Goal: Task Accomplishment & Management: Manage account settings

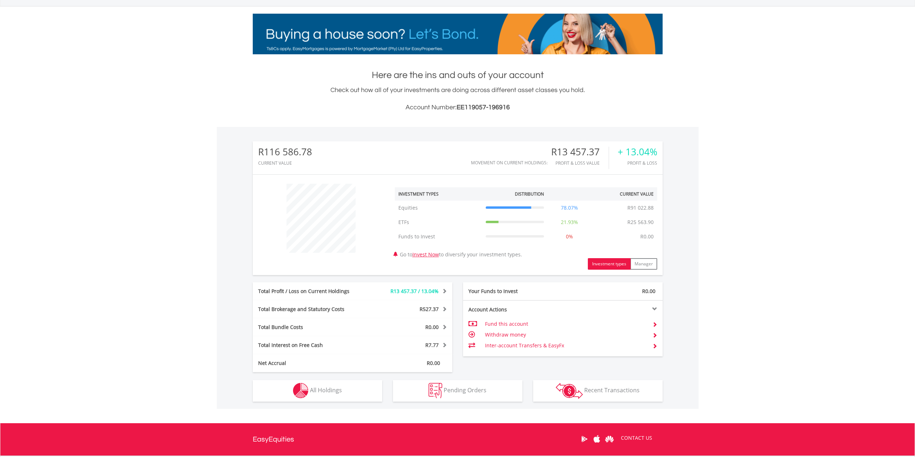
scroll to position [72, 0]
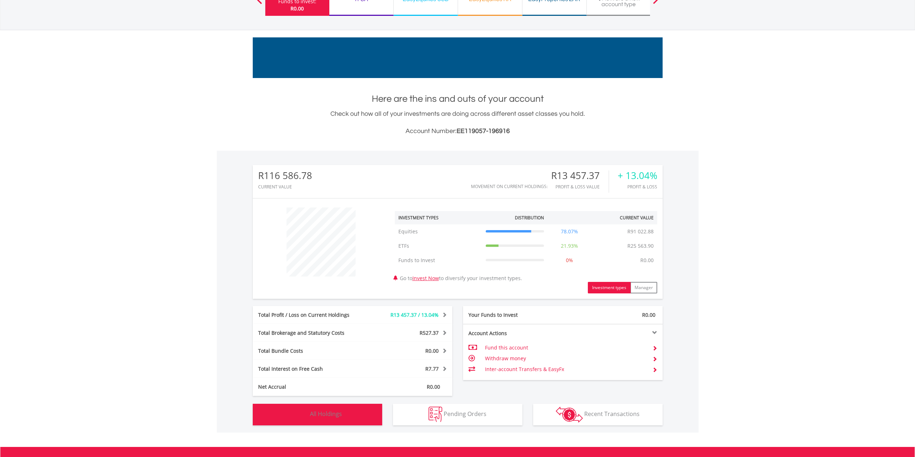
click at [359, 414] on button "Holdings All Holdings" at bounding box center [317, 415] width 129 height 22
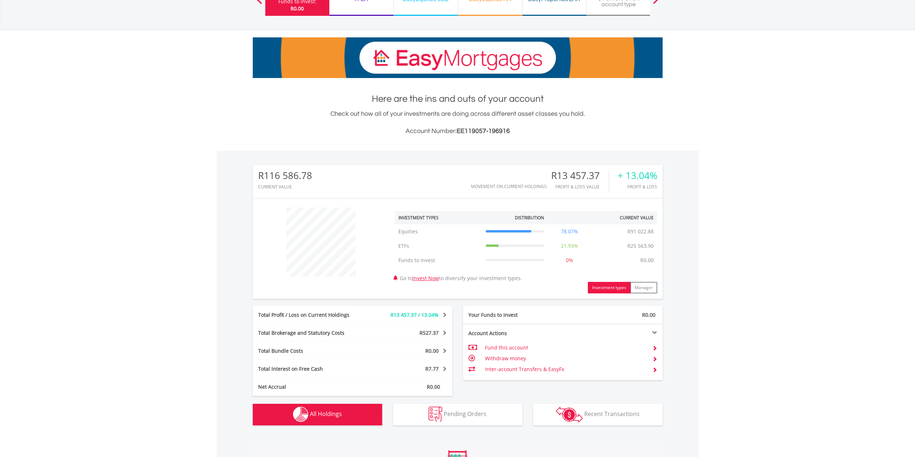
scroll to position [305, 0]
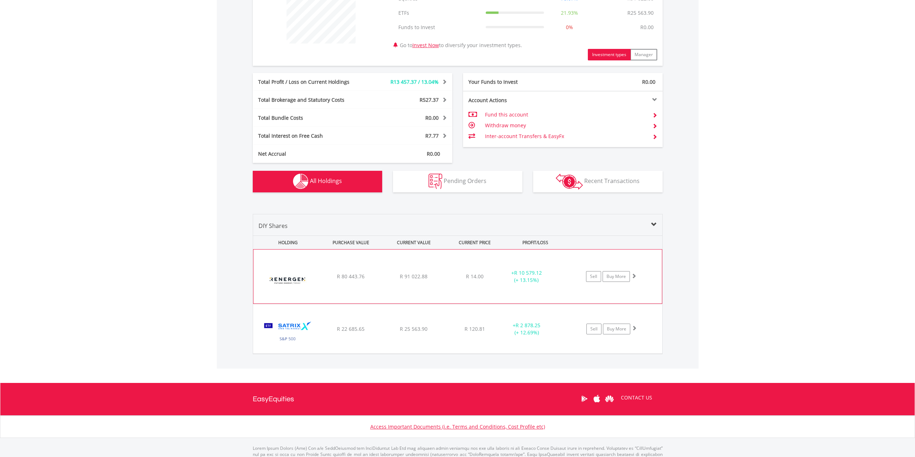
click at [635, 275] on span at bounding box center [633, 275] width 5 height 5
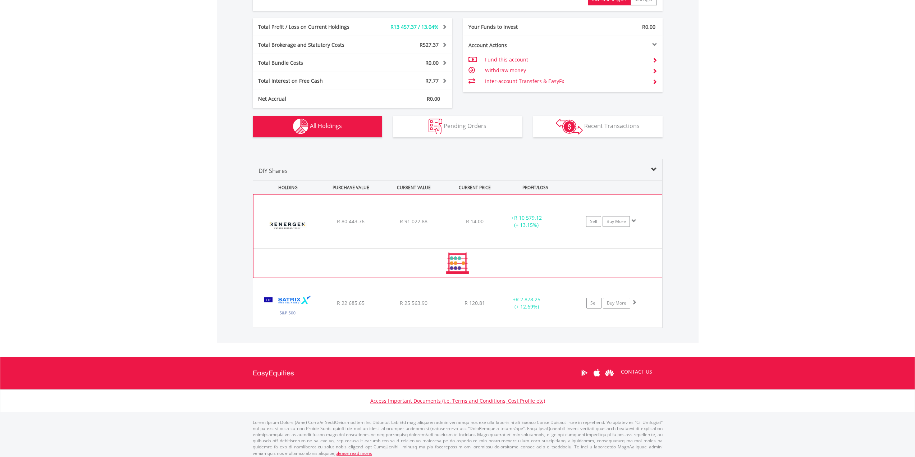
scroll to position [364, 0]
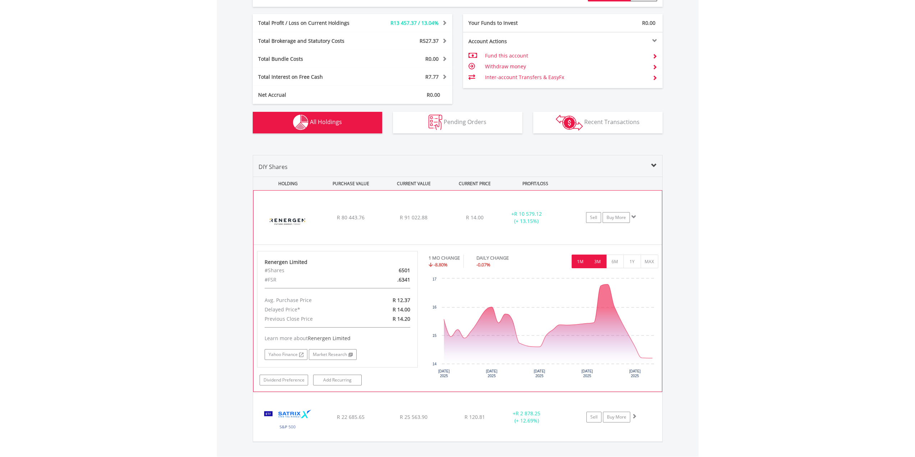
click at [598, 261] on button "3M" at bounding box center [598, 261] width 18 height 14
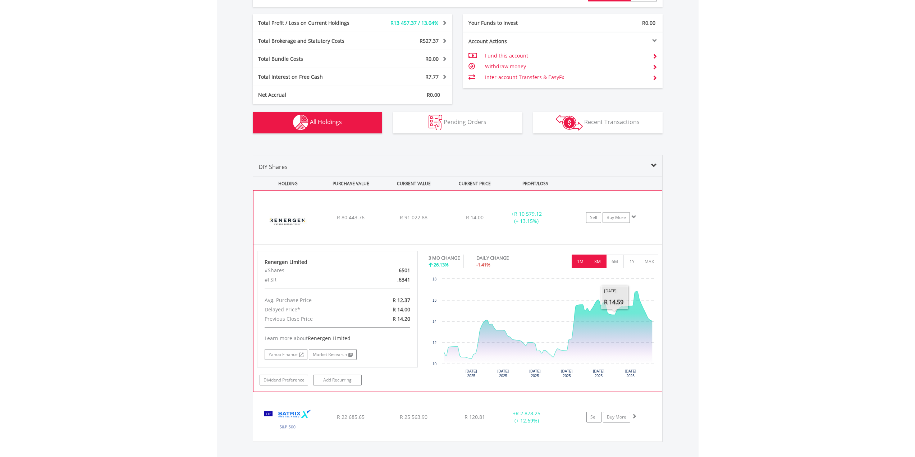
click at [578, 260] on button "1M" at bounding box center [580, 261] width 18 height 14
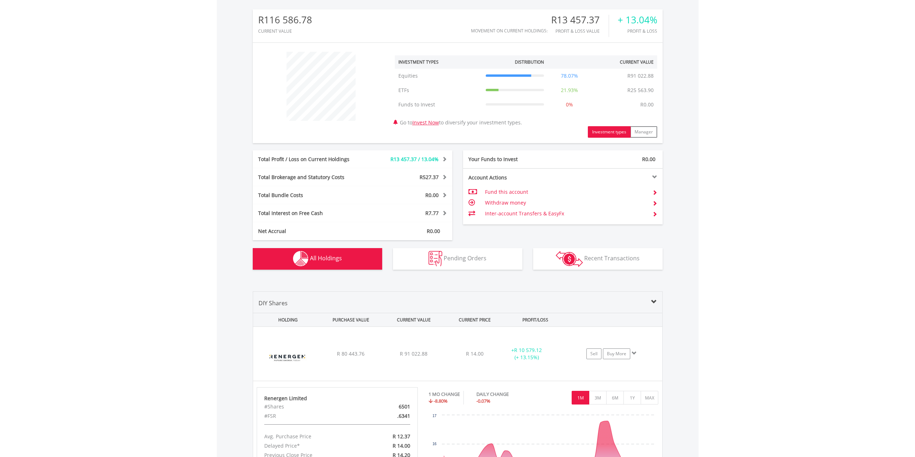
scroll to position [0, 0]
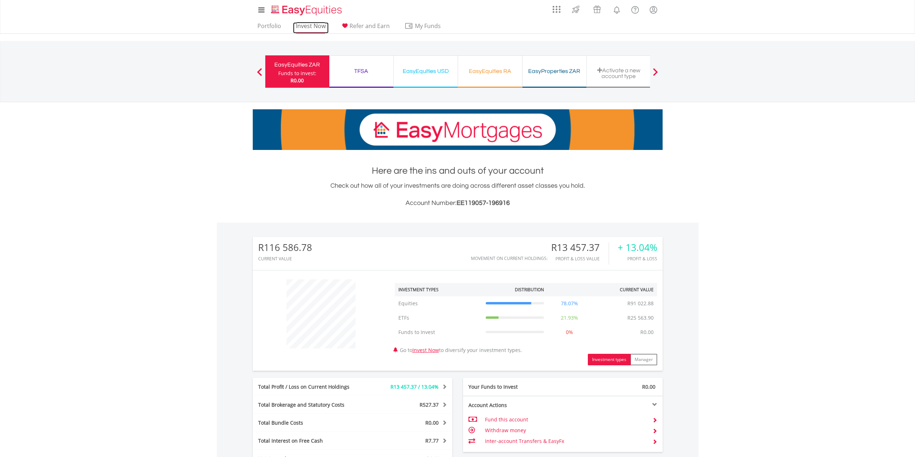
click at [313, 28] on link "Invest Now" at bounding box center [311, 27] width 36 height 11
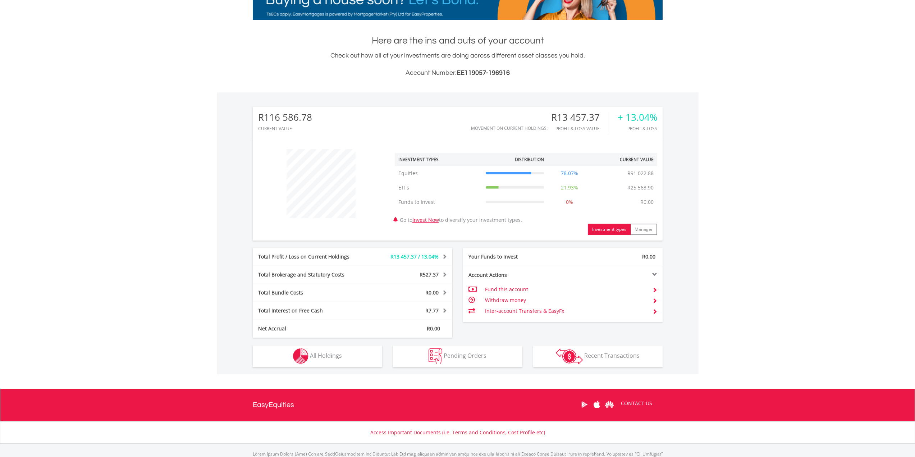
scroll to position [144, 0]
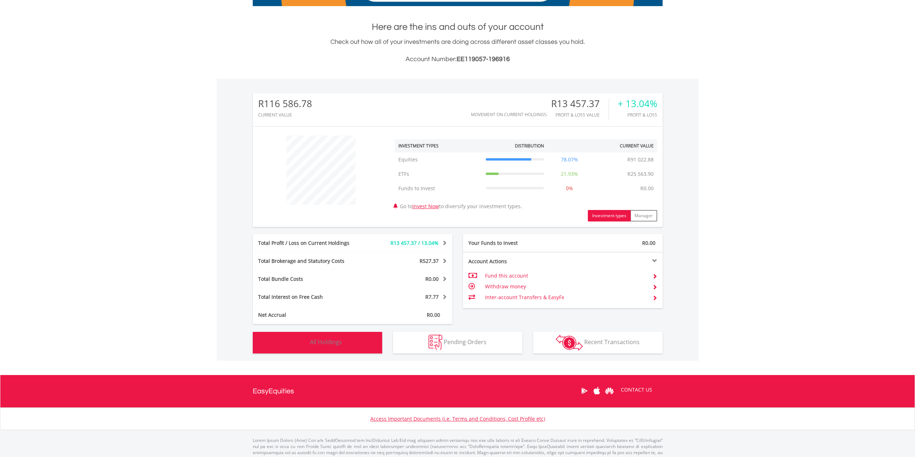
click at [355, 343] on button "Holdings All Holdings" at bounding box center [317, 343] width 129 height 22
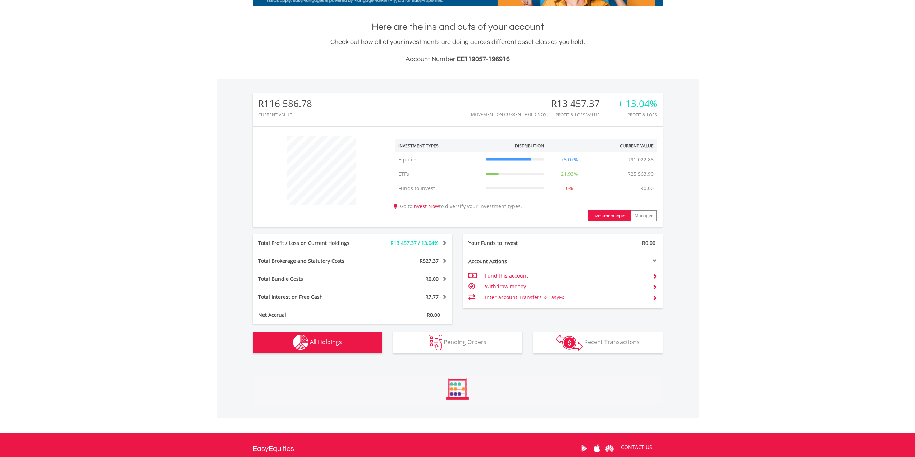
scroll to position [335, 0]
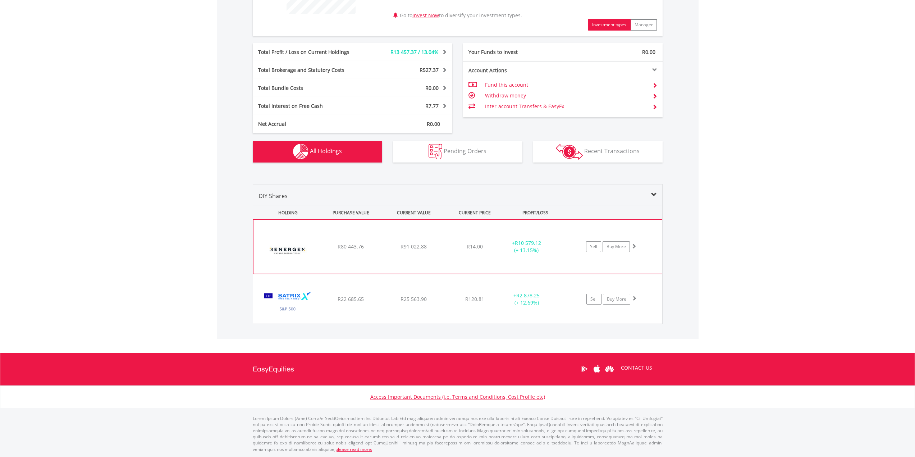
click at [638, 246] on div "Sell Buy More" at bounding box center [614, 246] width 94 height 11
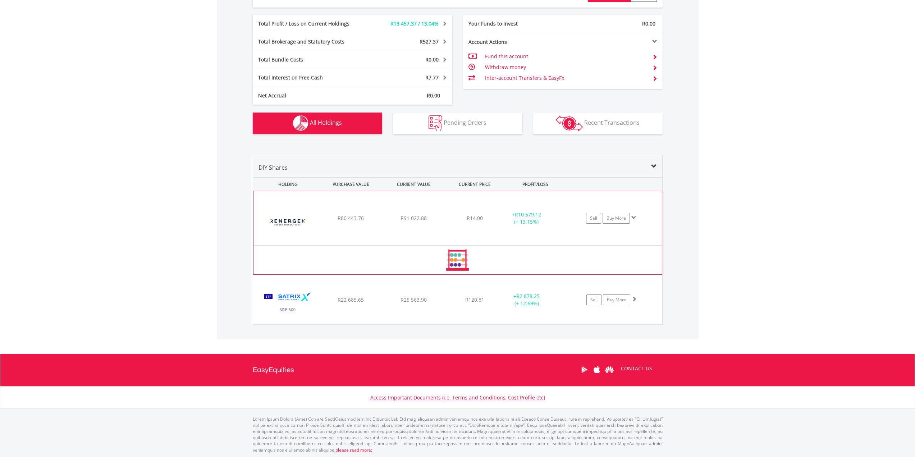
scroll to position [364, 0]
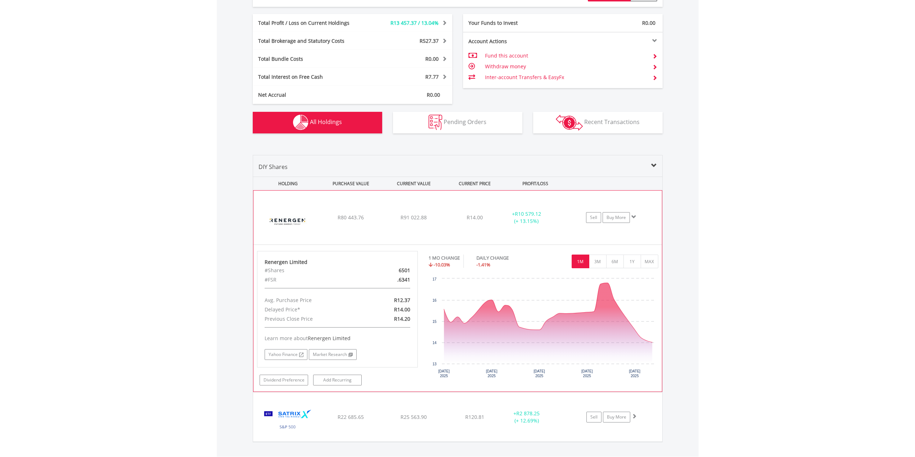
drag, startPoint x: 399, startPoint y: 271, endPoint x: 410, endPoint y: 270, distance: 11.5
click at [410, 270] on div "6501" at bounding box center [389, 270] width 52 height 9
copy div "6501"
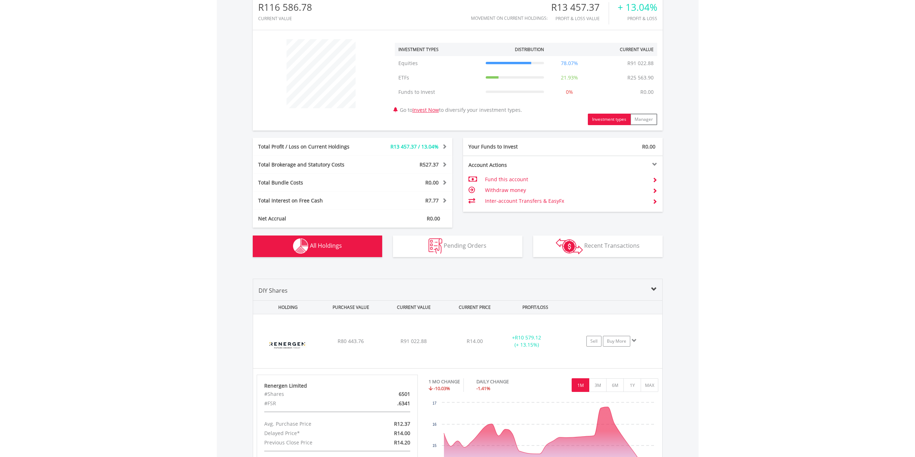
scroll to position [0, 0]
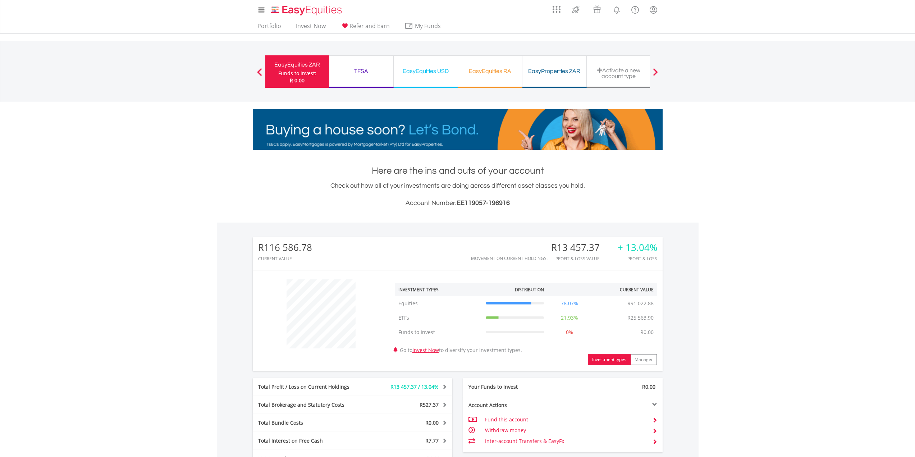
click at [433, 73] on div "EasyEquities USD" at bounding box center [425, 71] width 55 height 10
